Goal: Task Accomplishment & Management: Use online tool/utility

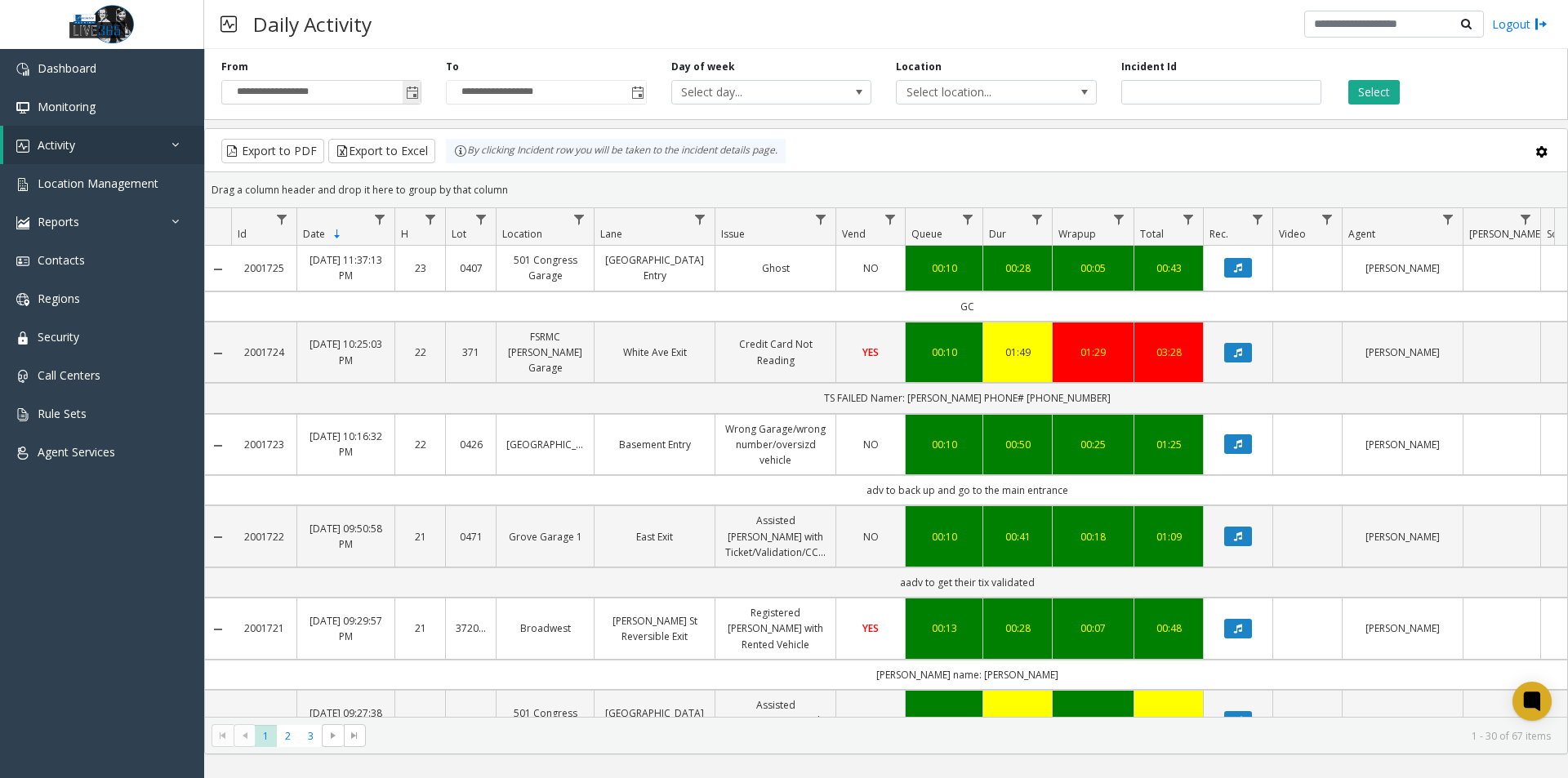
click at [417, 94] on span "Toggle popup" at bounding box center [413, 93] width 13 height 13
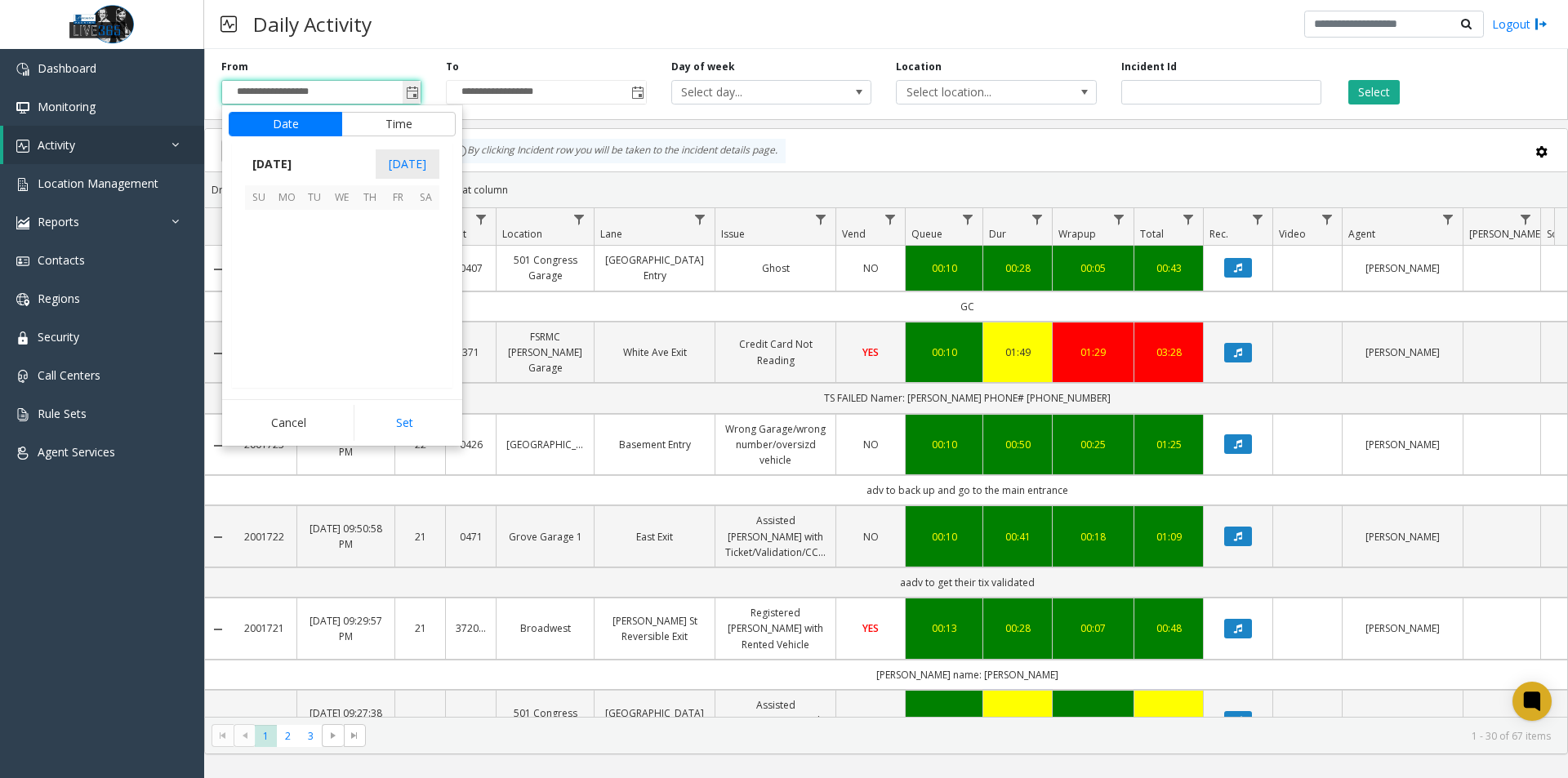
scroll to position [292838, 0]
click at [260, 274] on span "10" at bounding box center [259, 279] width 28 height 28
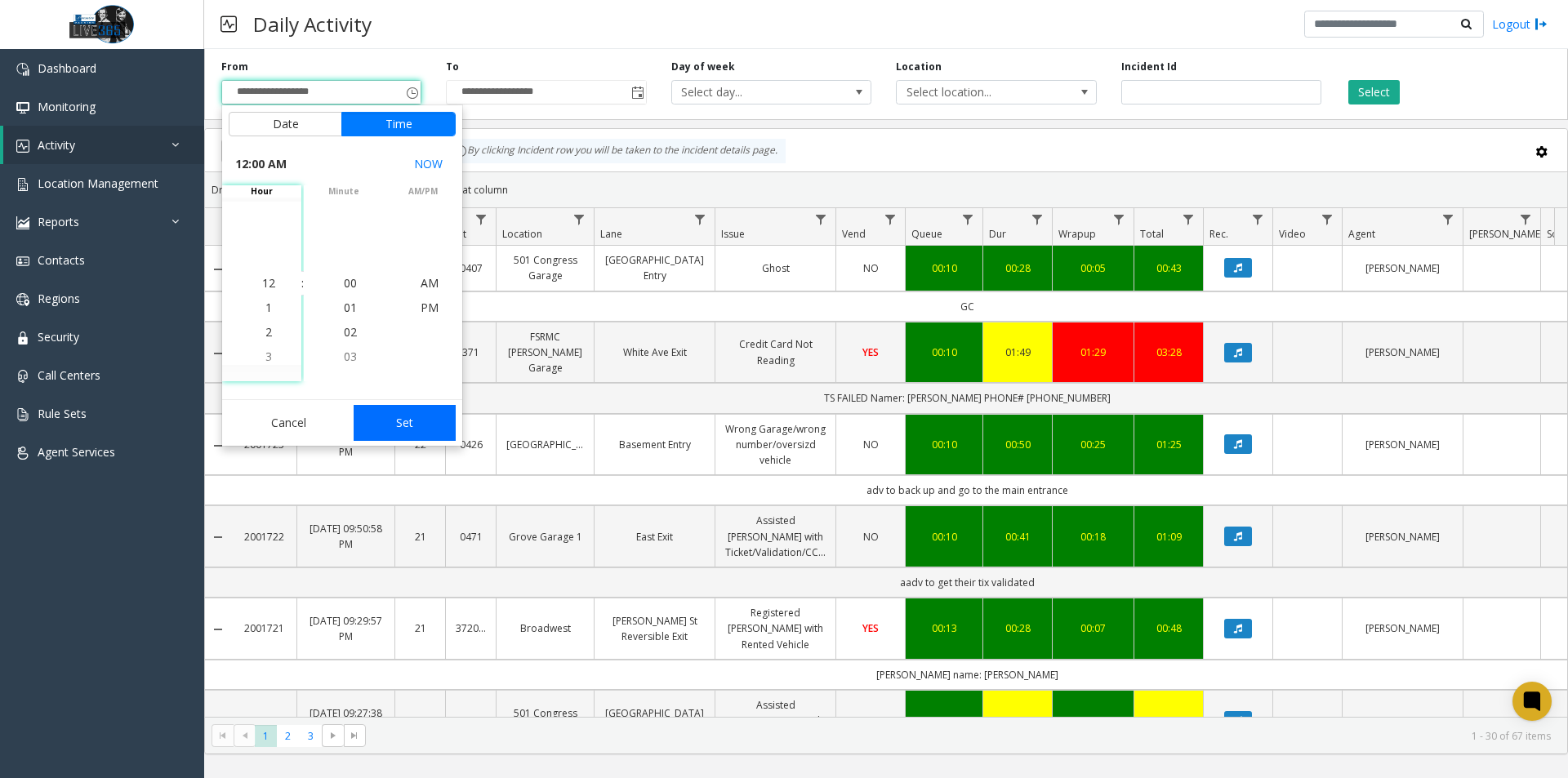
click at [406, 414] on button "Set" at bounding box center [405, 423] width 103 height 36
type input "**********"
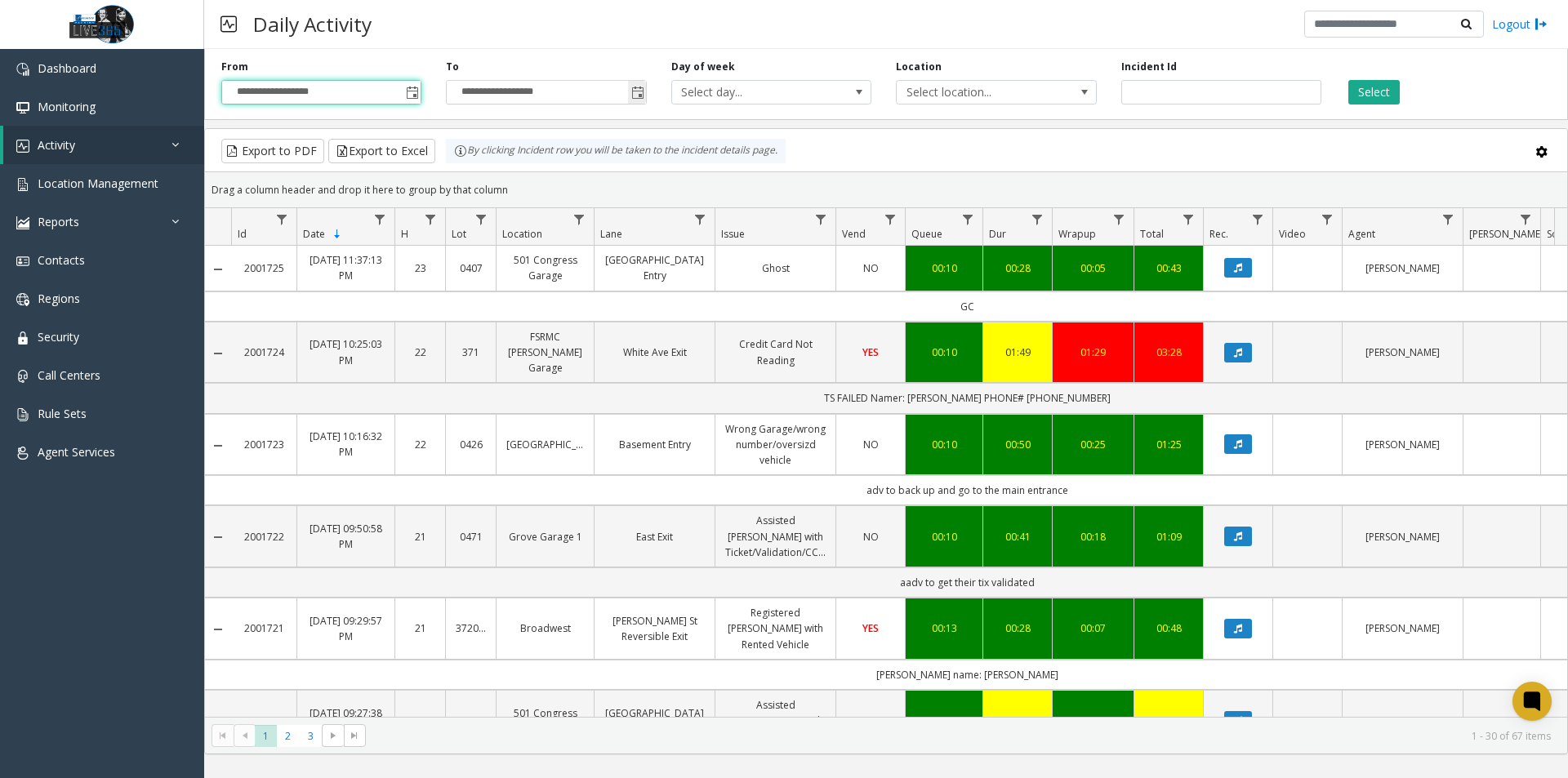
click at [645, 94] on span "Toggle popup" at bounding box center [636, 92] width 18 height 26
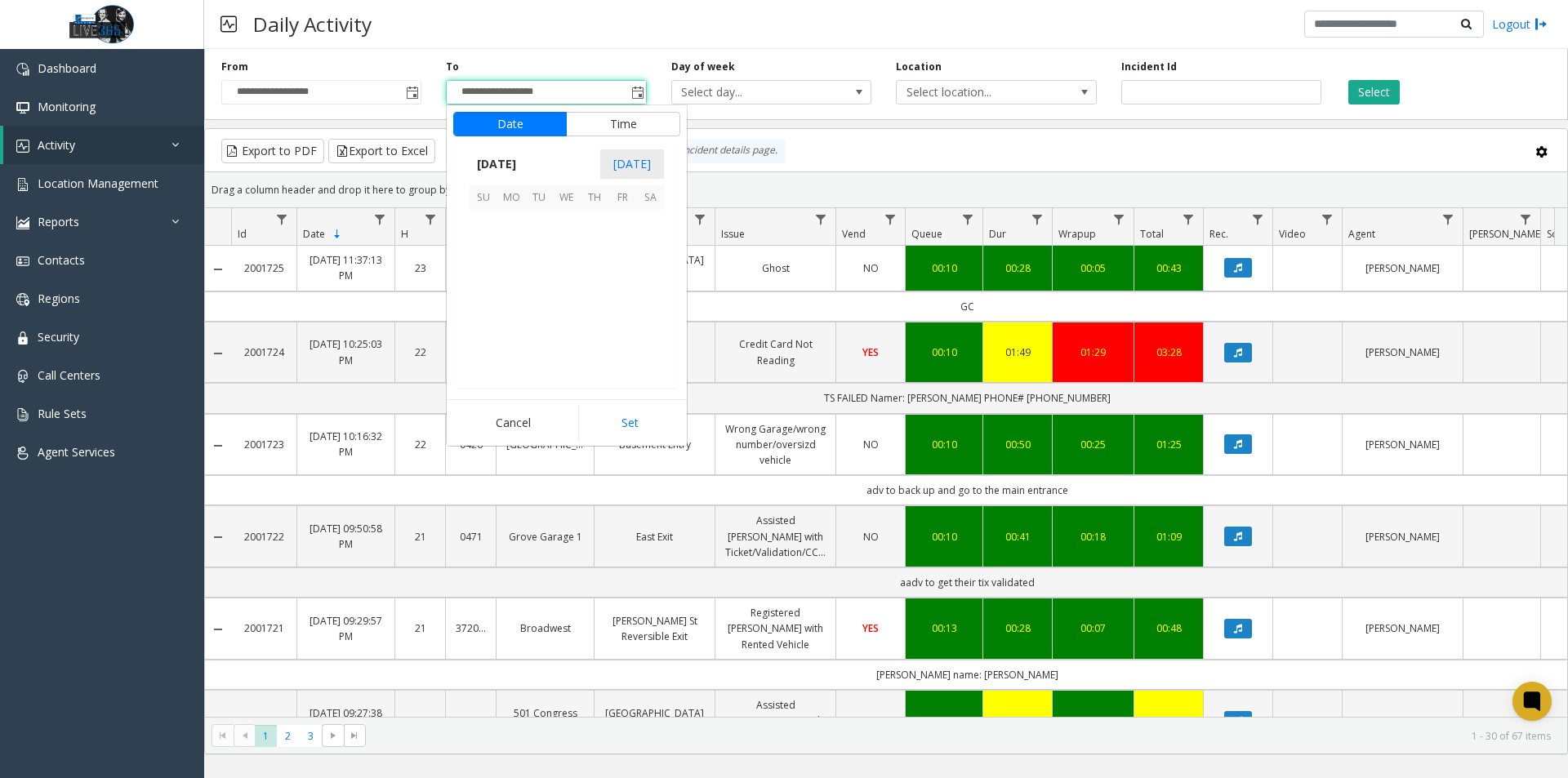
scroll to position [24, 0]
click at [482, 281] on span "10" at bounding box center [484, 279] width 28 height 28
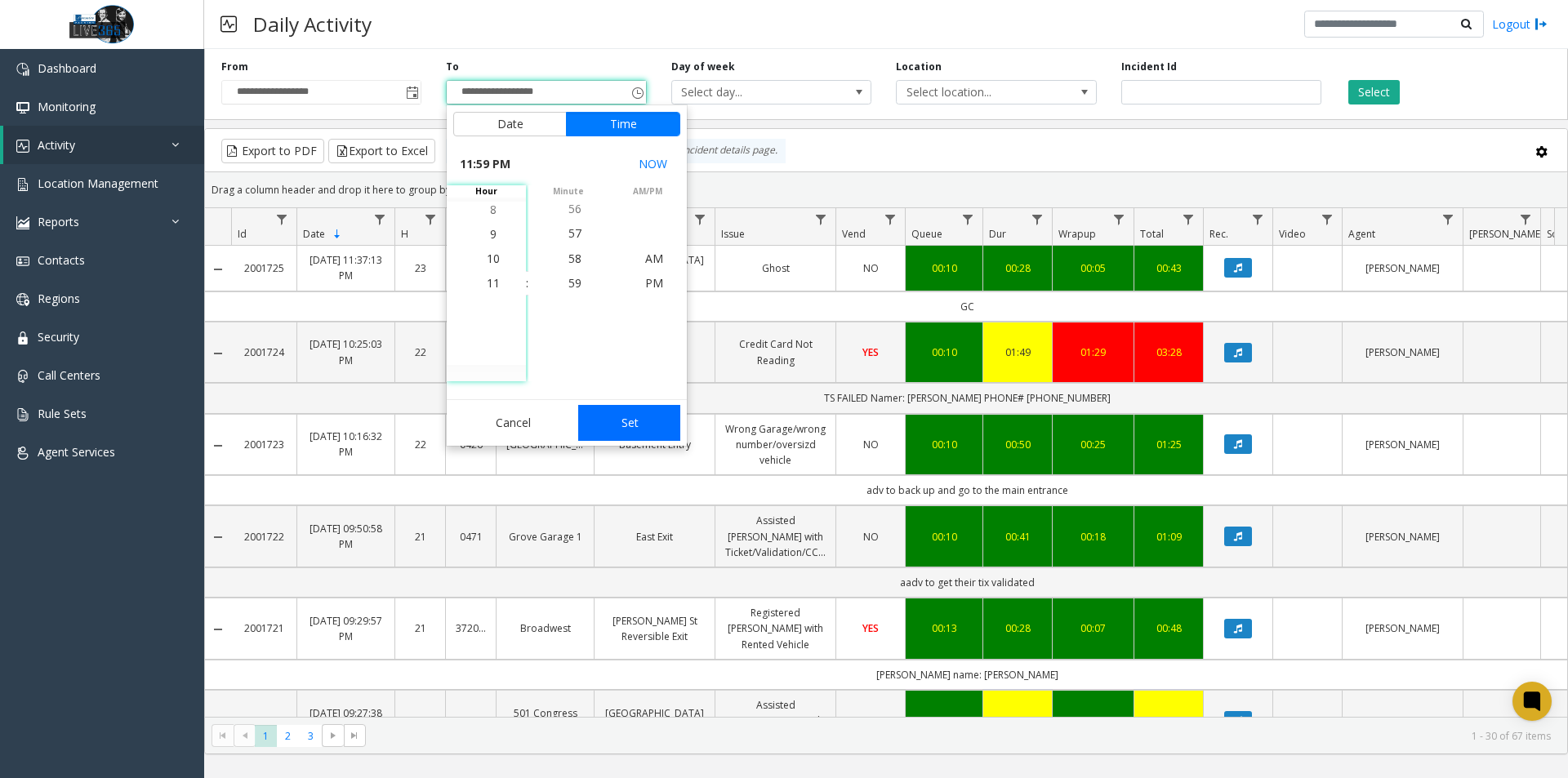
click at [617, 423] on button "Set" at bounding box center [630, 423] width 103 height 36
type input "**********"
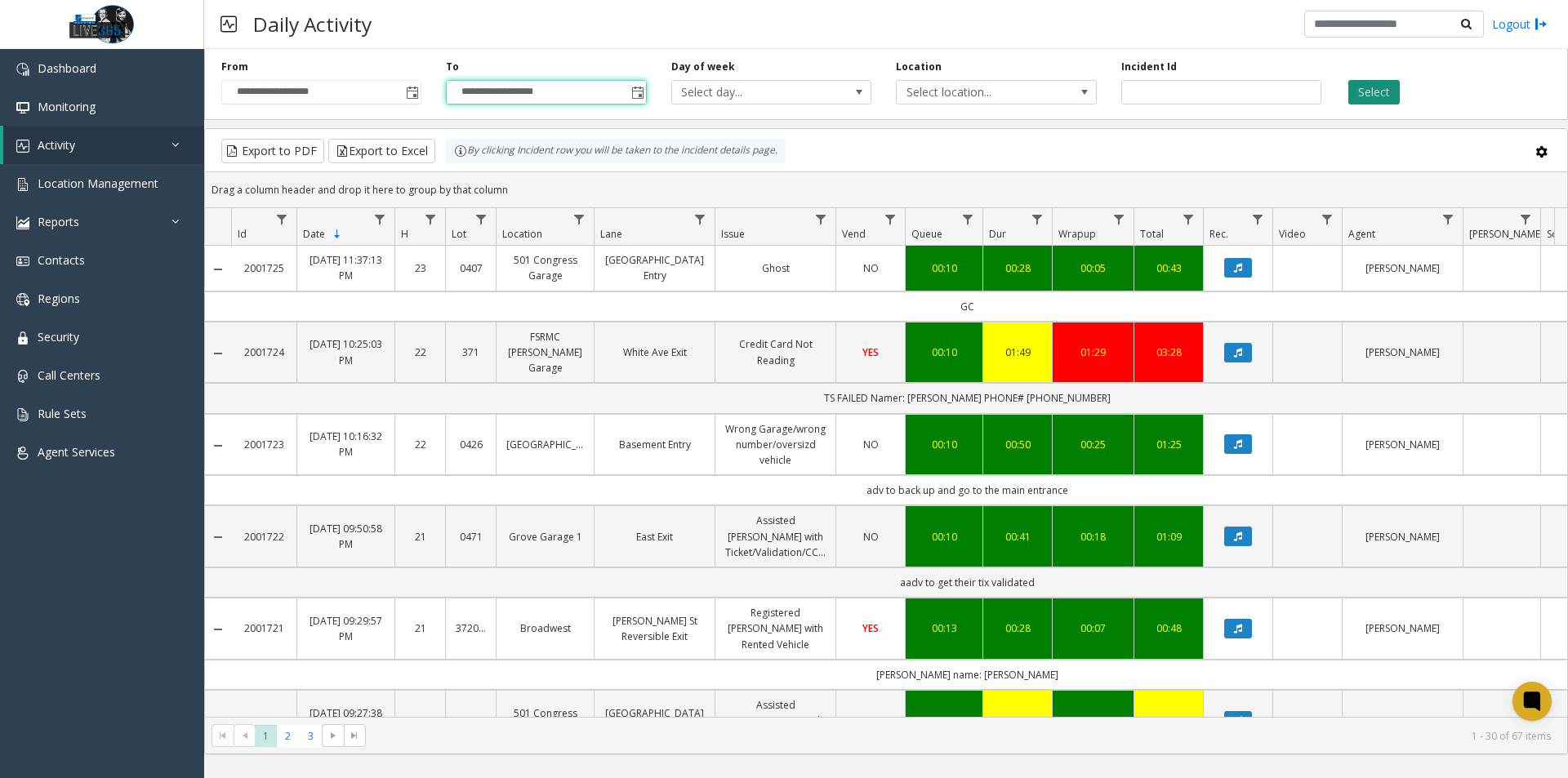
click at [1381, 102] on button "Select" at bounding box center [1374, 92] width 51 height 24
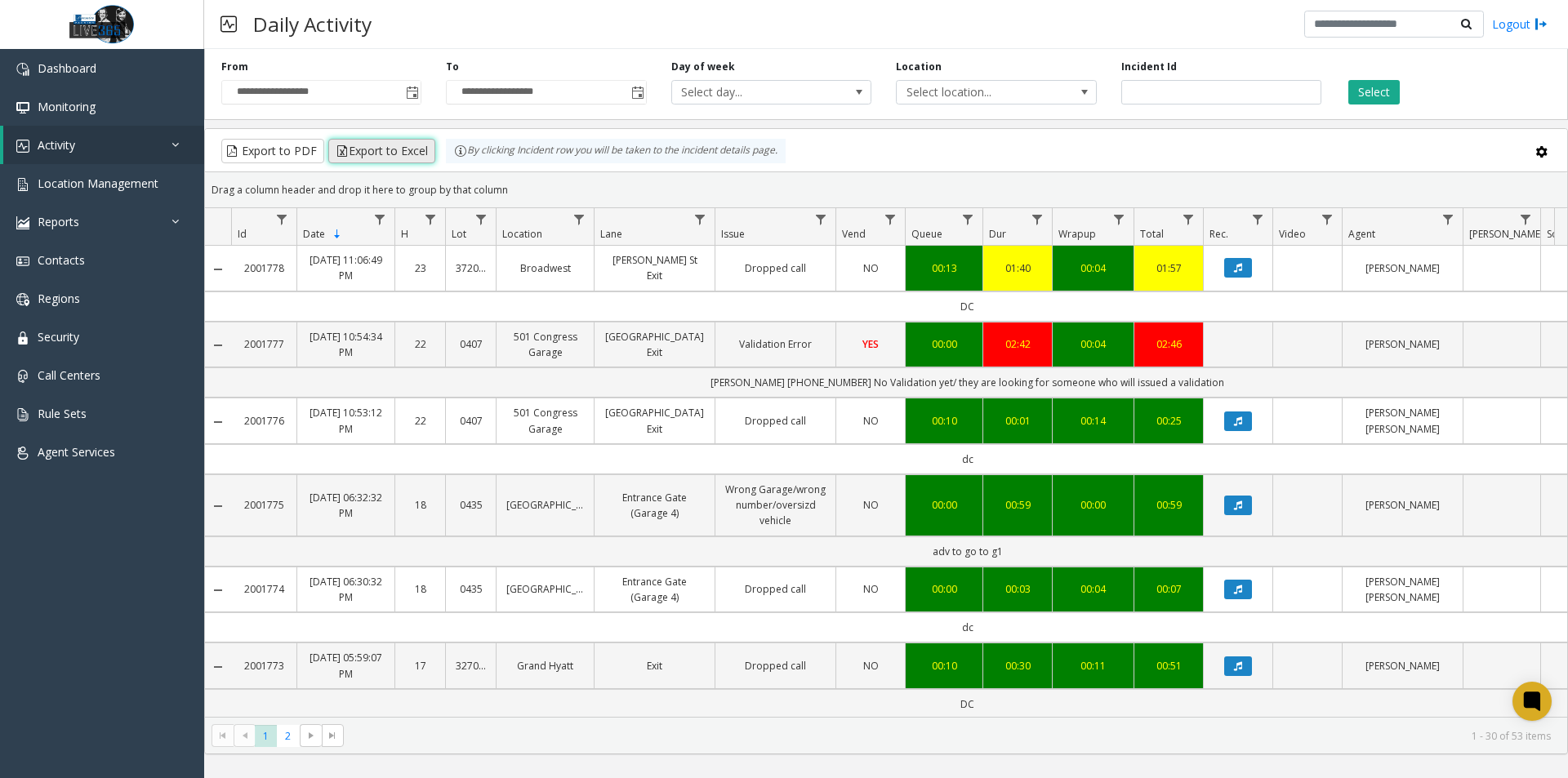
click at [397, 139] on button "Export to Excel" at bounding box center [381, 151] width 107 height 24
